Goal: Check status: Check status

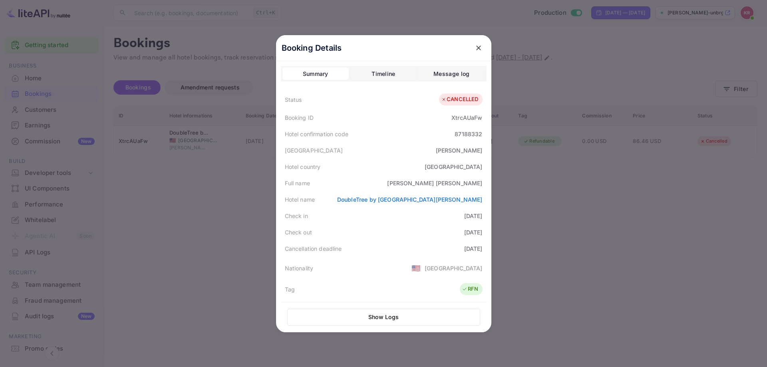
click at [586, 235] on div at bounding box center [383, 183] width 767 height 367
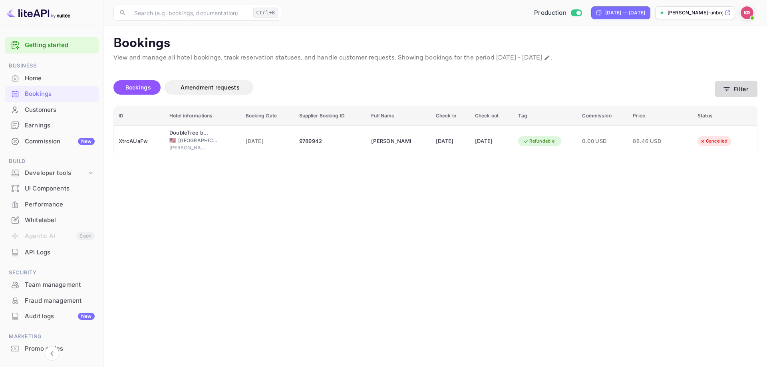
click at [747, 92] on button "Filter" at bounding box center [736, 89] width 42 height 16
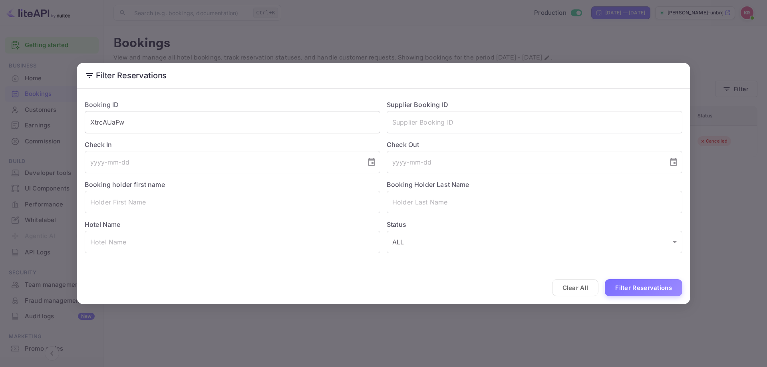
click at [282, 126] on input "XtrcAUaFw" at bounding box center [233, 122] width 296 height 22
paste input "l4lr6HbjE"
click at [225, 120] on input "XtrcAUaFwl4lr6HbjE" at bounding box center [233, 122] width 296 height 22
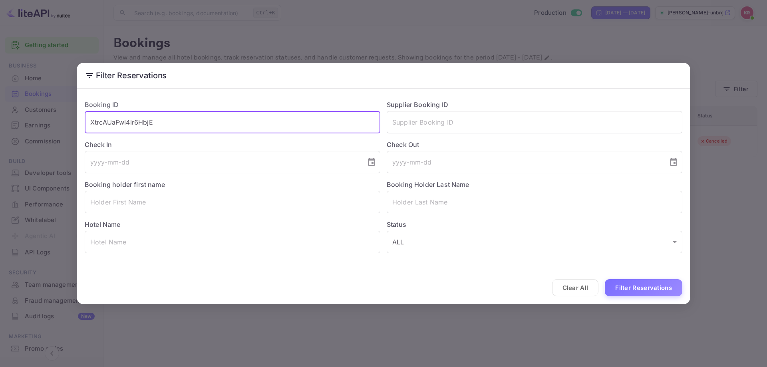
paste input "text"
type input "l4lr6HbjE"
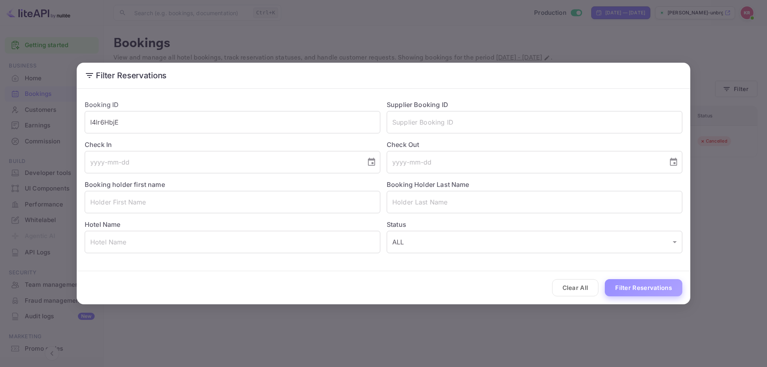
click at [629, 286] on button "Filter Reservations" at bounding box center [643, 287] width 77 height 17
click at [635, 287] on button "Filter Reservations" at bounding box center [643, 287] width 77 height 17
click at [705, 97] on div "Filter Reservations Booking ID l4lr6HbjE ​ Supplier Booking ID ​ Check In ​ Che…" at bounding box center [383, 183] width 767 height 367
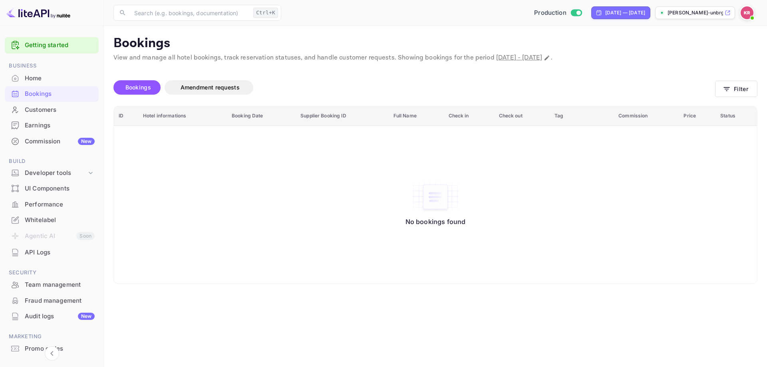
click at [542, 56] on span "[DATE] - [DATE]" at bounding box center [519, 58] width 46 height 8
click at [542, 60] on span "[DATE] - [DATE]" at bounding box center [519, 58] width 46 height 8
click at [549, 59] on icon "Change date range" at bounding box center [546, 58] width 5 height 5
select select "8"
select select "2025"
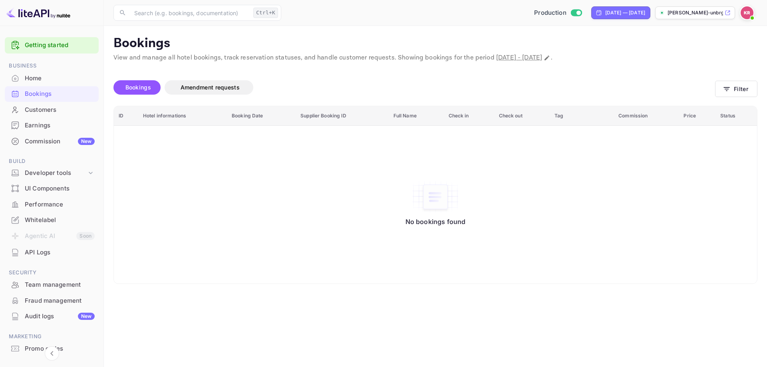
select select "3"
click at [727, 93] on button "Filter" at bounding box center [736, 89] width 42 height 16
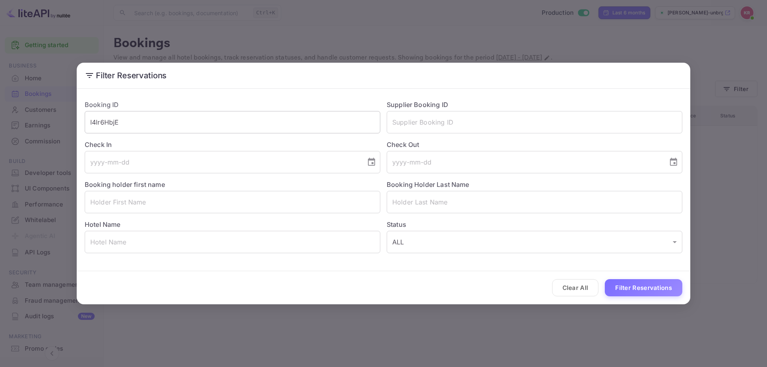
click at [330, 121] on input "l4lr6HbjE" at bounding box center [233, 122] width 296 height 22
paste input "l4lr6HbjE"
click at [283, 120] on input "l4lr6HbjE l4lr6HbjE" at bounding box center [233, 122] width 296 height 22
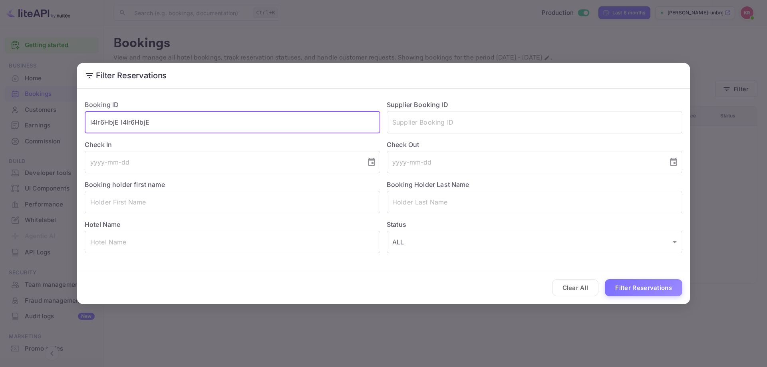
paste input "text"
click at [669, 290] on button "Filter Reservations" at bounding box center [643, 287] width 77 height 17
click at [225, 127] on input "l4lr6HbjE" at bounding box center [233, 122] width 296 height 22
type input "l4lr6HbjE"
click at [605, 279] on button "Filter Reservations" at bounding box center [643, 287] width 77 height 17
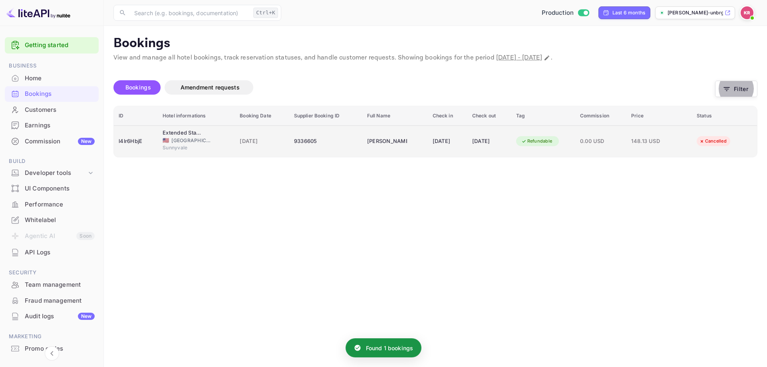
click at [433, 147] on div "[DATE]" at bounding box center [448, 141] width 30 height 13
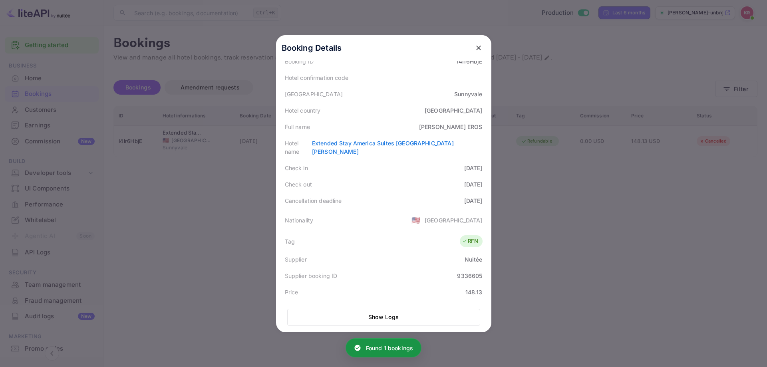
scroll to position [197, 0]
